Goal: Check status

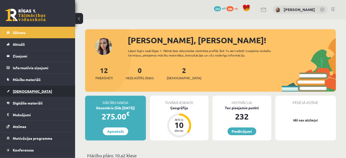
click at [23, 90] on span "[DEMOGRAPHIC_DATA]" at bounding box center [32, 91] width 39 height 5
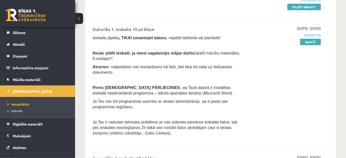
scroll to position [81, 0]
click at [312, 42] on link "Skatīt" at bounding box center [310, 42] width 21 height 7
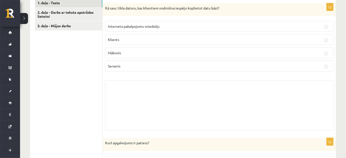
scroll to position [162, 0]
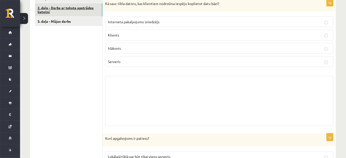
click at [55, 10] on link "2. daļa - Darbs ar teksta apstrādes lietotni" at bounding box center [68, 10] width 67 height 14
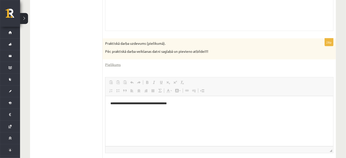
scroll to position [221, 0]
